Goal: Transaction & Acquisition: Purchase product/service

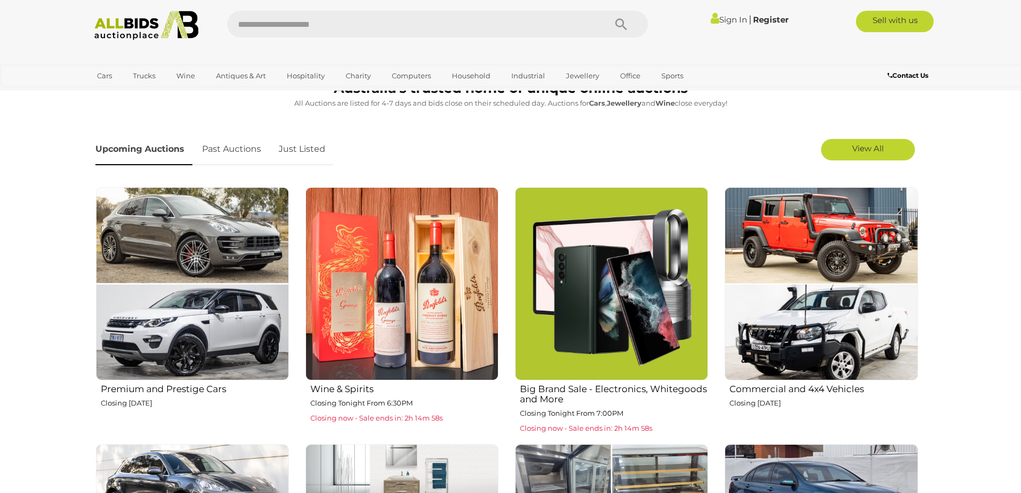
scroll to position [429, 0]
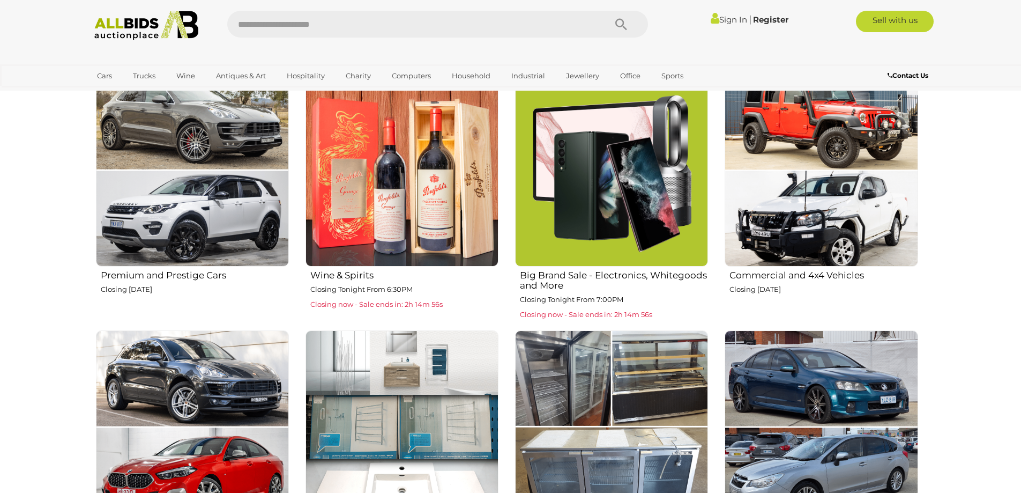
click at [191, 248] on img at bounding box center [192, 169] width 193 height 193
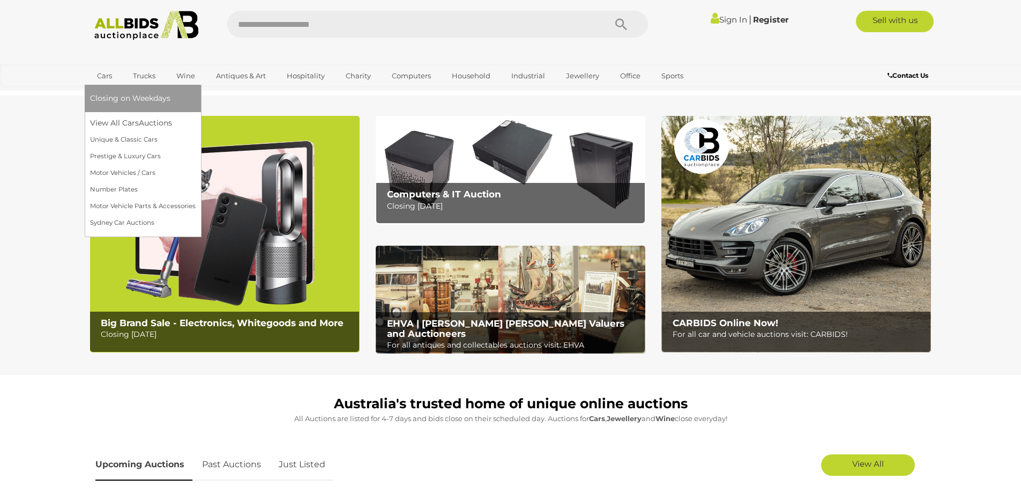
drag, startPoint x: 99, startPoint y: 77, endPoint x: 108, endPoint y: 72, distance: 9.6
click at [100, 77] on link "Cars" at bounding box center [104, 76] width 29 height 18
click at [121, 125] on link "View All Cars Auctions" at bounding box center [143, 123] width 106 height 17
drag, startPoint x: 323, startPoint y: 0, endPoint x: 102, endPoint y: 78, distance: 234.4
click at [101, 79] on link "Cars" at bounding box center [104, 76] width 29 height 18
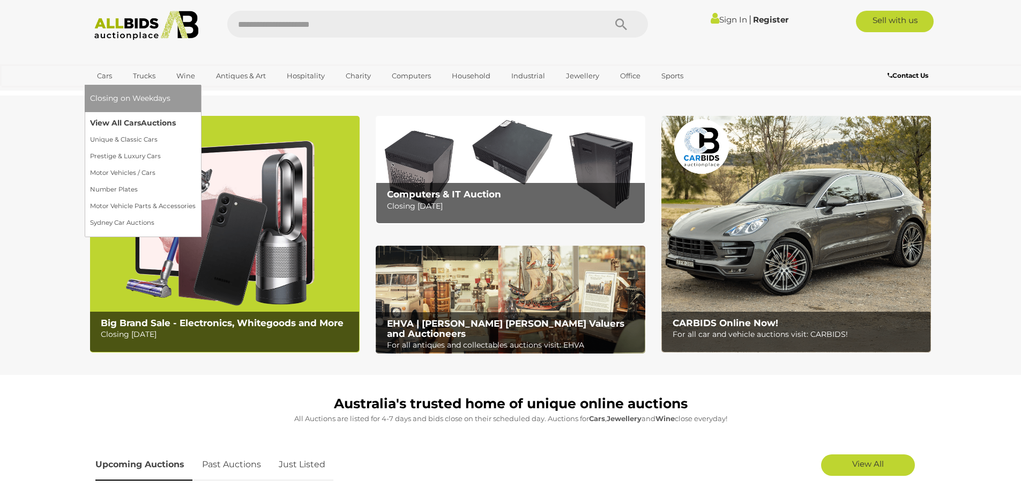
click at [129, 121] on link "View All Cars Auctions" at bounding box center [143, 123] width 106 height 17
